Goal: Navigation & Orientation: Find specific page/section

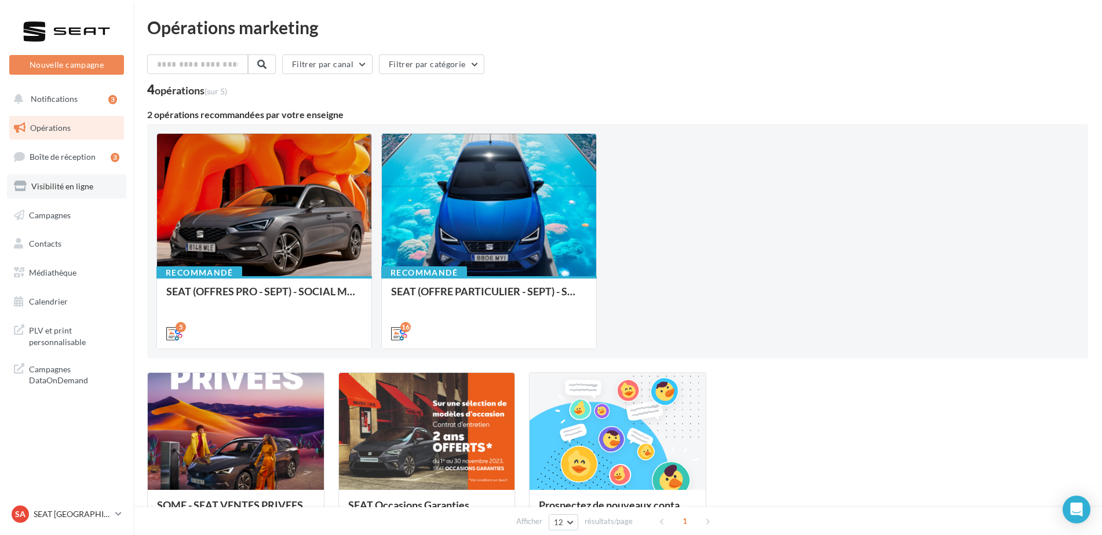
click at [67, 190] on span "Visibilité en ligne" at bounding box center [62, 186] width 62 height 10
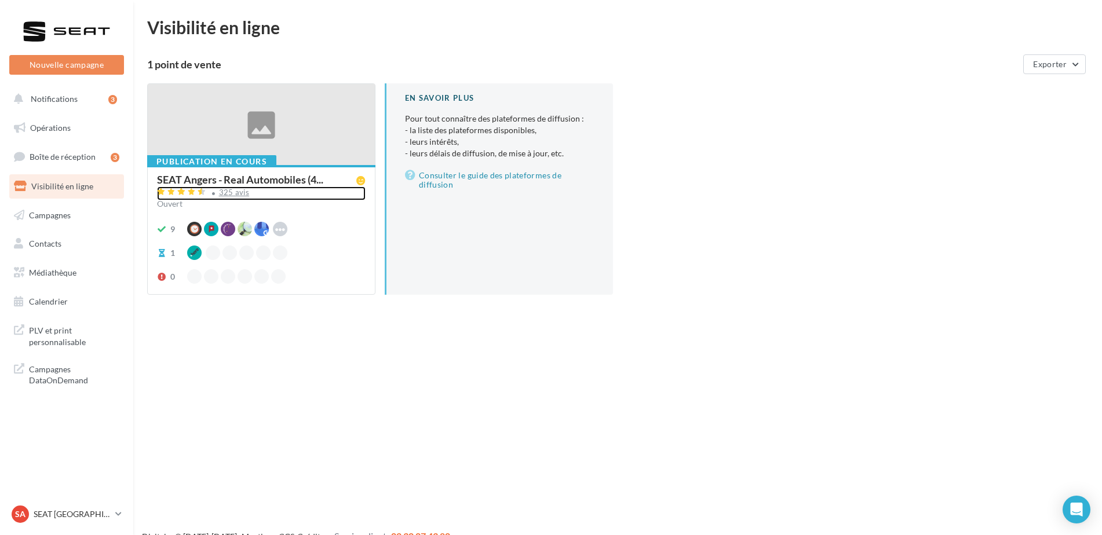
click at [225, 196] on div "325 avis" at bounding box center [234, 193] width 31 height 8
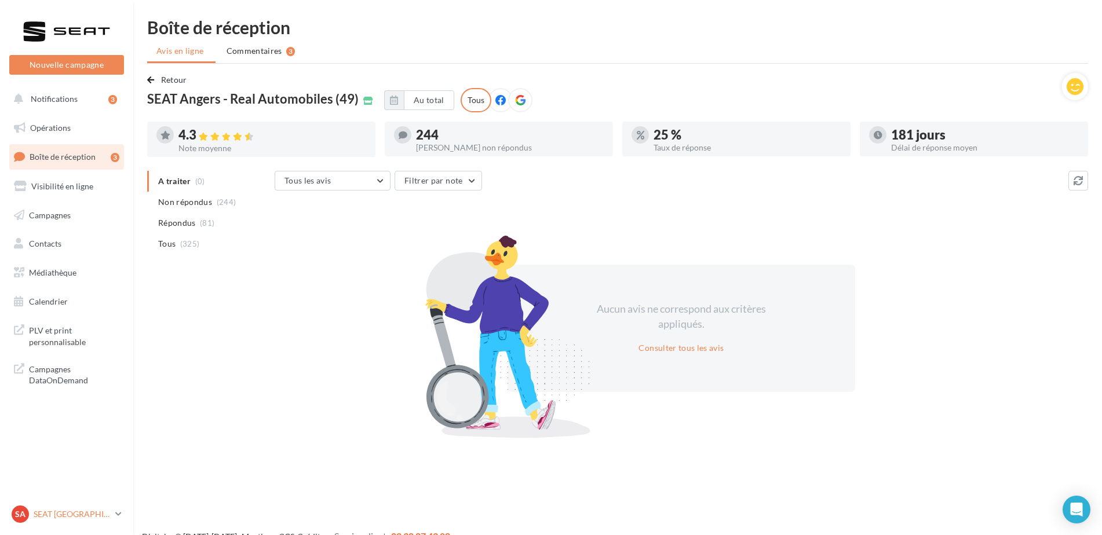
click at [49, 520] on p "SEAT [GEOGRAPHIC_DATA]" at bounding box center [72, 515] width 77 height 12
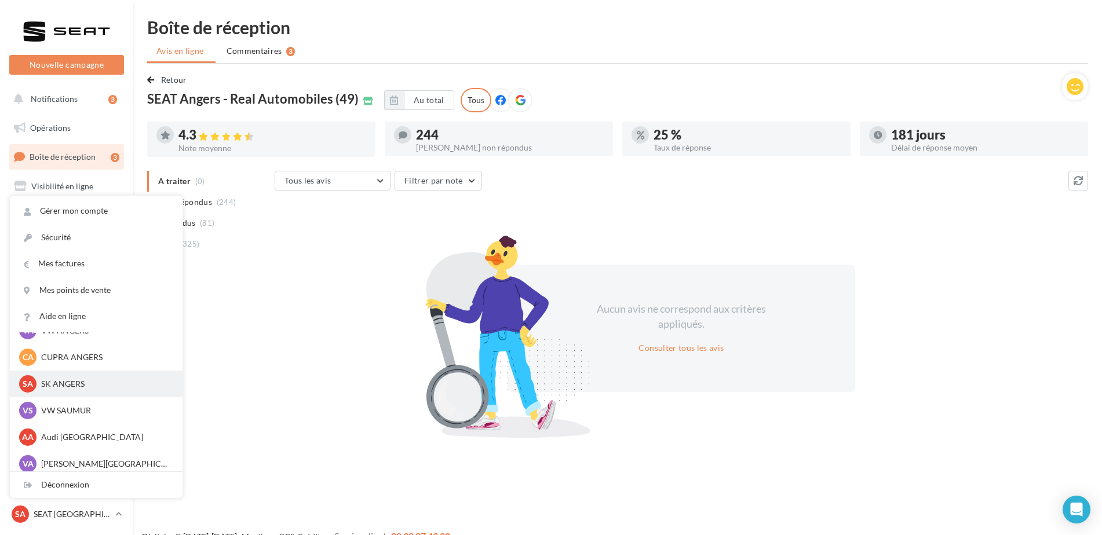
scroll to position [52, 0]
click at [68, 382] on p "SK ANGERS" at bounding box center [104, 380] width 127 height 12
